Goal: Transaction & Acquisition: Book appointment/travel/reservation

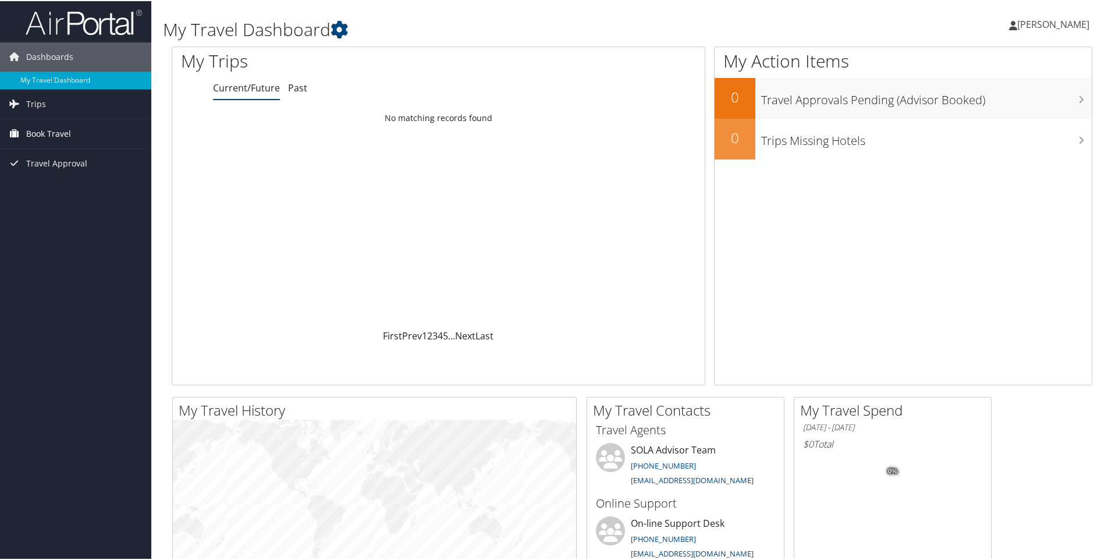
click at [58, 133] on span "Book Travel" at bounding box center [48, 132] width 45 height 29
click at [71, 186] on link "Book/Manage Online Trips" at bounding box center [75, 190] width 151 height 17
click at [52, 187] on link "Book/Manage Online Trips" at bounding box center [75, 190] width 151 height 17
click at [70, 189] on link "Book/Manage Online Trips" at bounding box center [75, 190] width 151 height 17
click at [1020, 23] on span "[PERSON_NAME]" at bounding box center [1053, 23] width 72 height 13
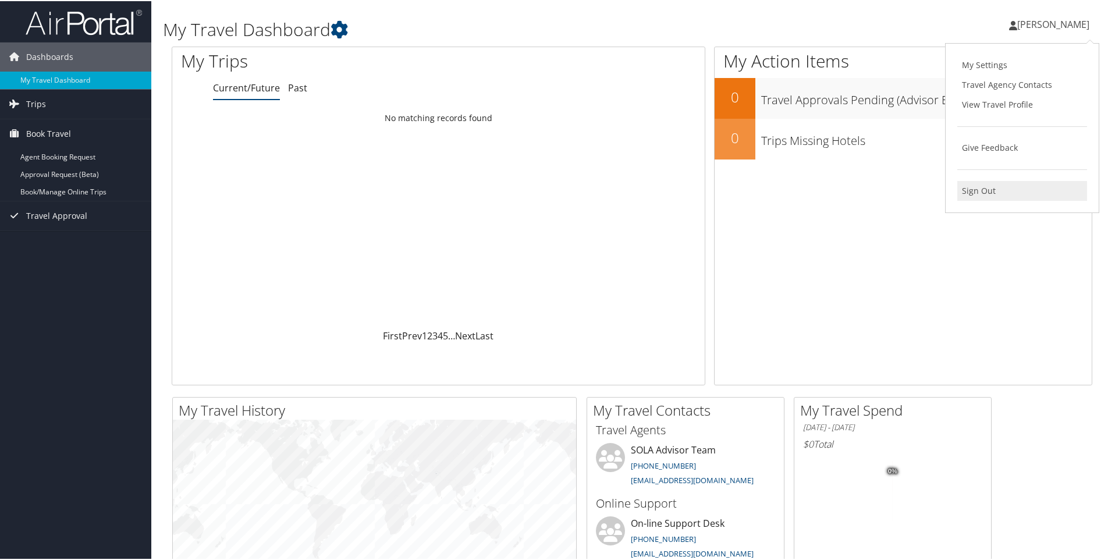
click at [985, 191] on link "Sign Out" at bounding box center [1022, 190] width 130 height 20
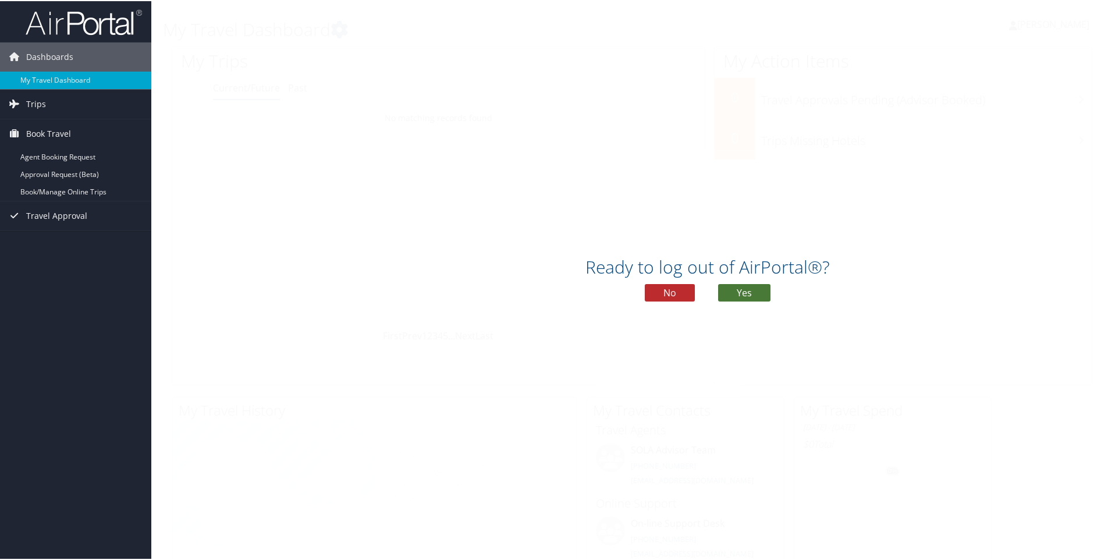
click at [737, 288] on button "Yes" at bounding box center [744, 291] width 52 height 17
